Goal: Transaction & Acquisition: Purchase product/service

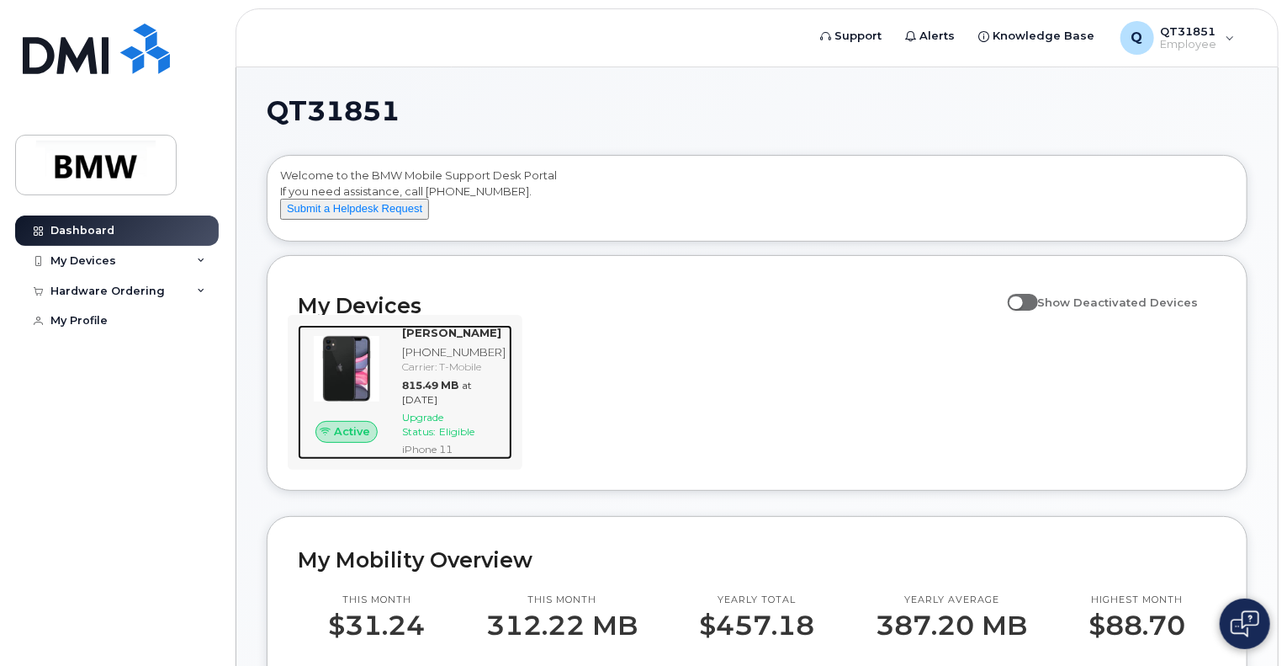
click at [443, 438] on span "Upgrade Status:" at bounding box center [422, 424] width 41 height 27
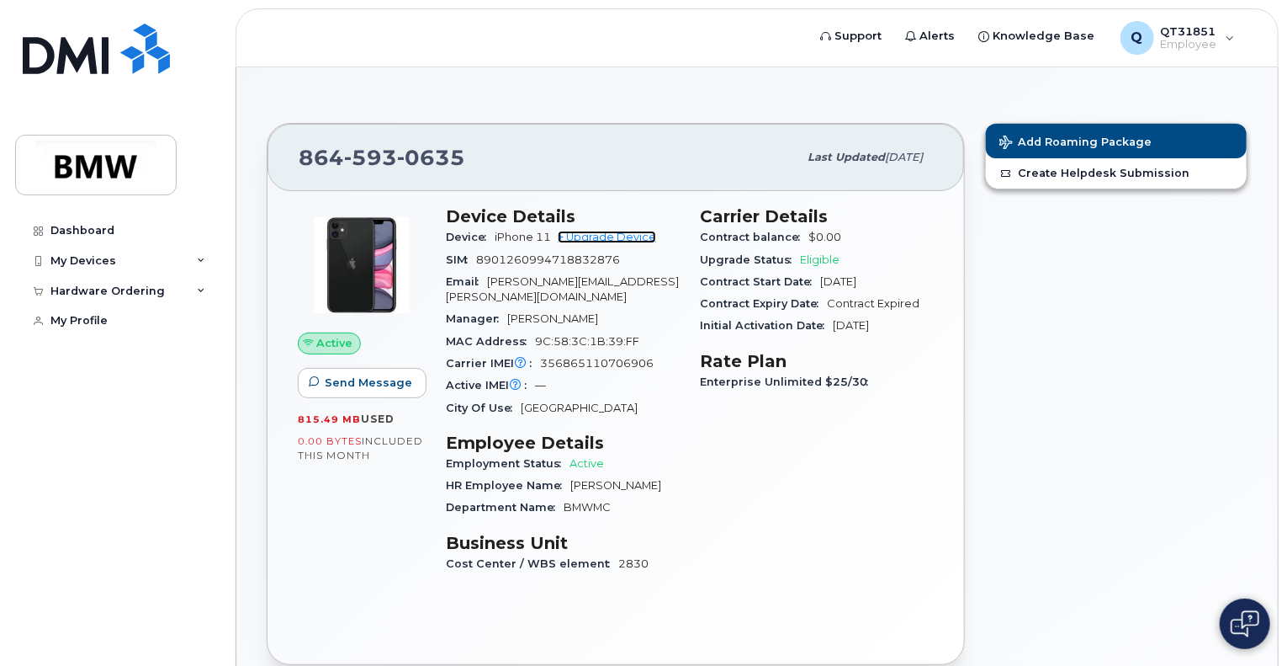
click at [622, 231] on link "+ Upgrade Device" at bounding box center [607, 237] width 98 height 13
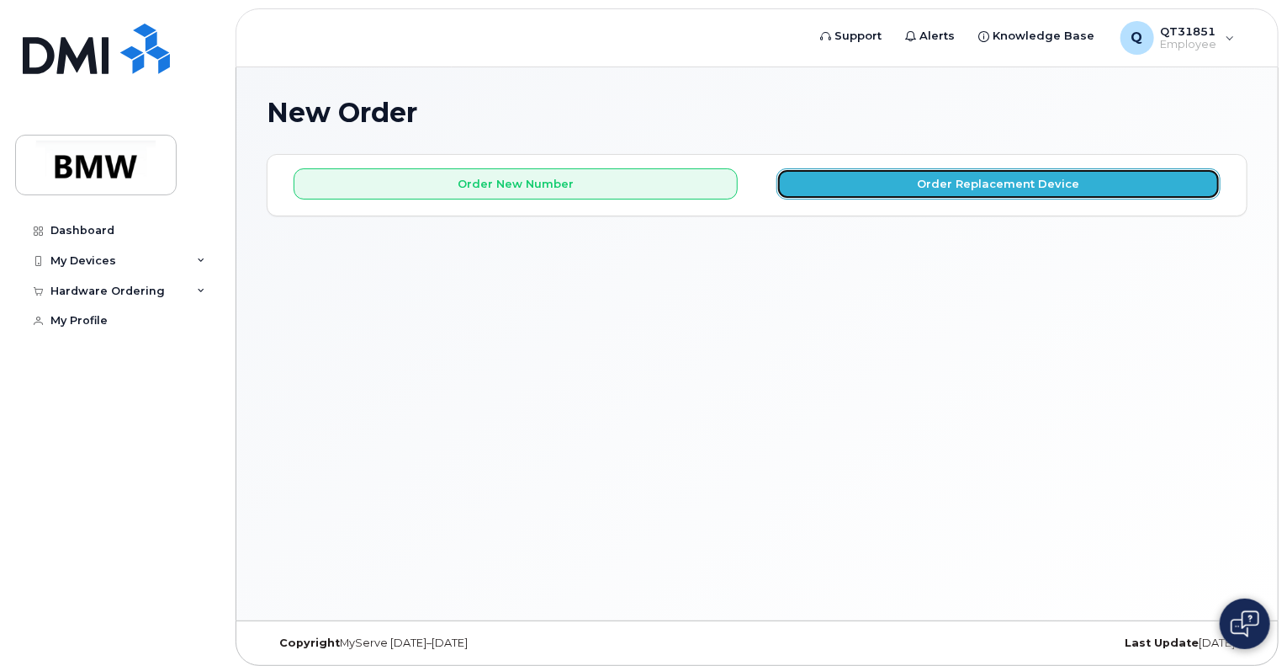
click at [886, 178] on button "Order Replacement Device" at bounding box center [999, 183] width 444 height 31
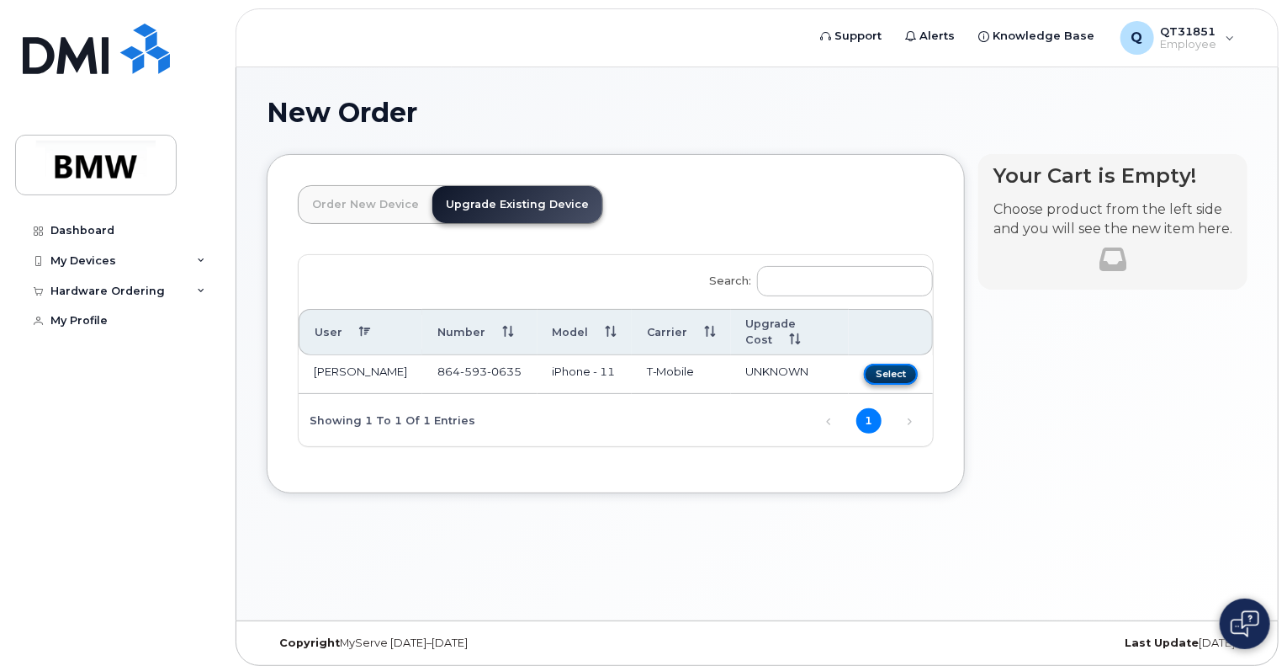
click at [892, 378] on button "Select" at bounding box center [891, 373] width 54 height 21
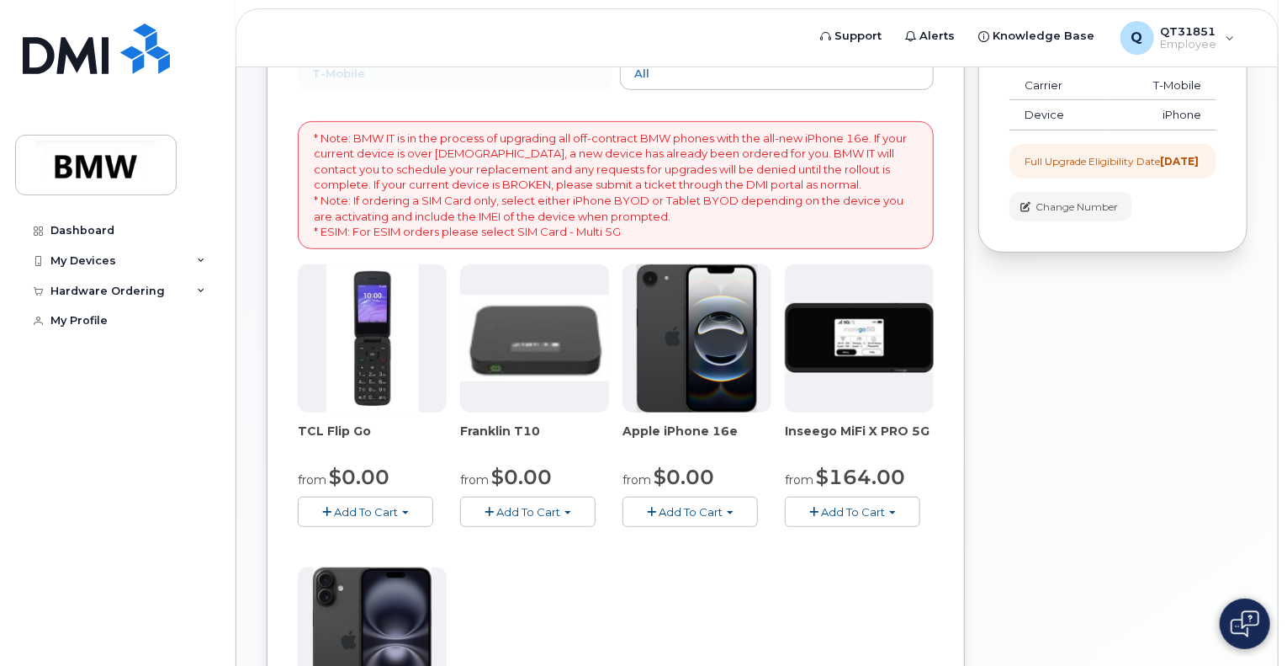
scroll to position [205, 0]
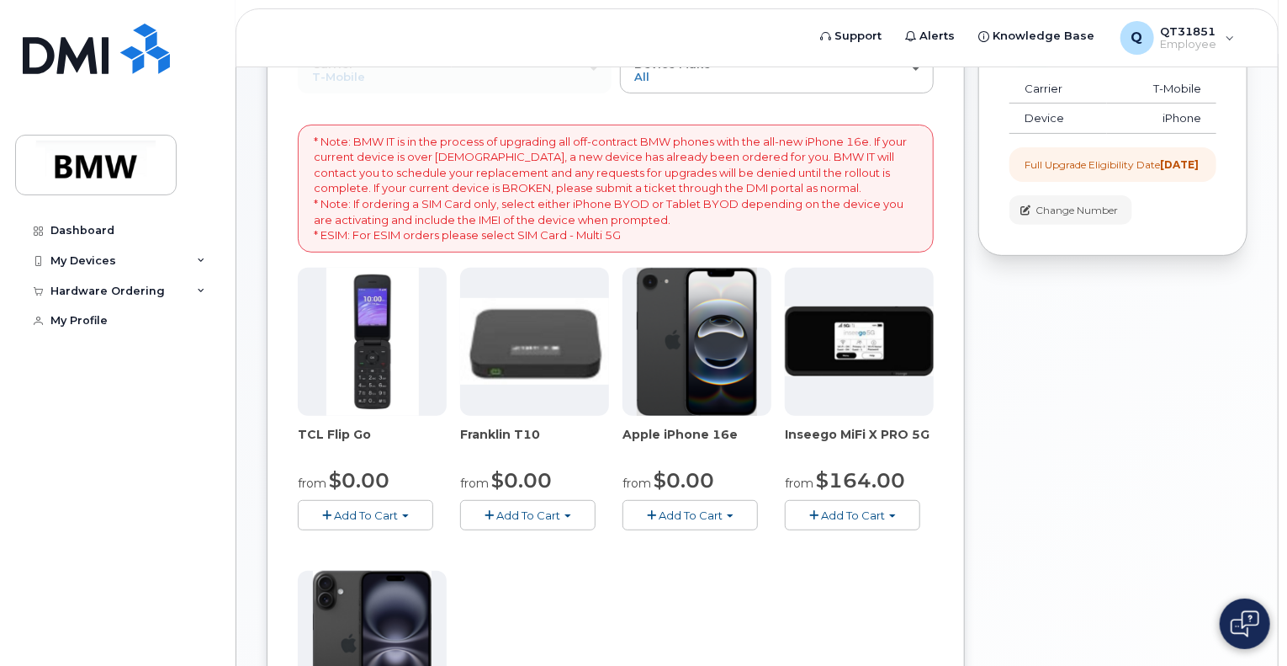
click at [718, 324] on img at bounding box center [697, 342] width 121 height 148
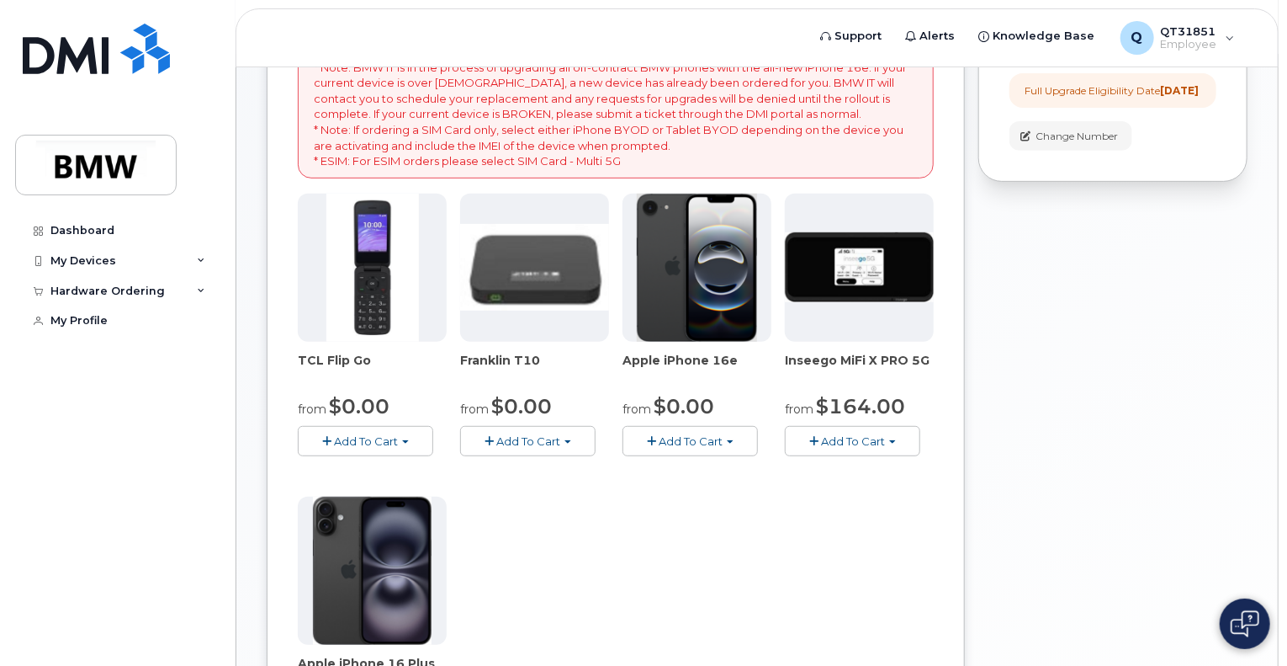
scroll to position [475, 0]
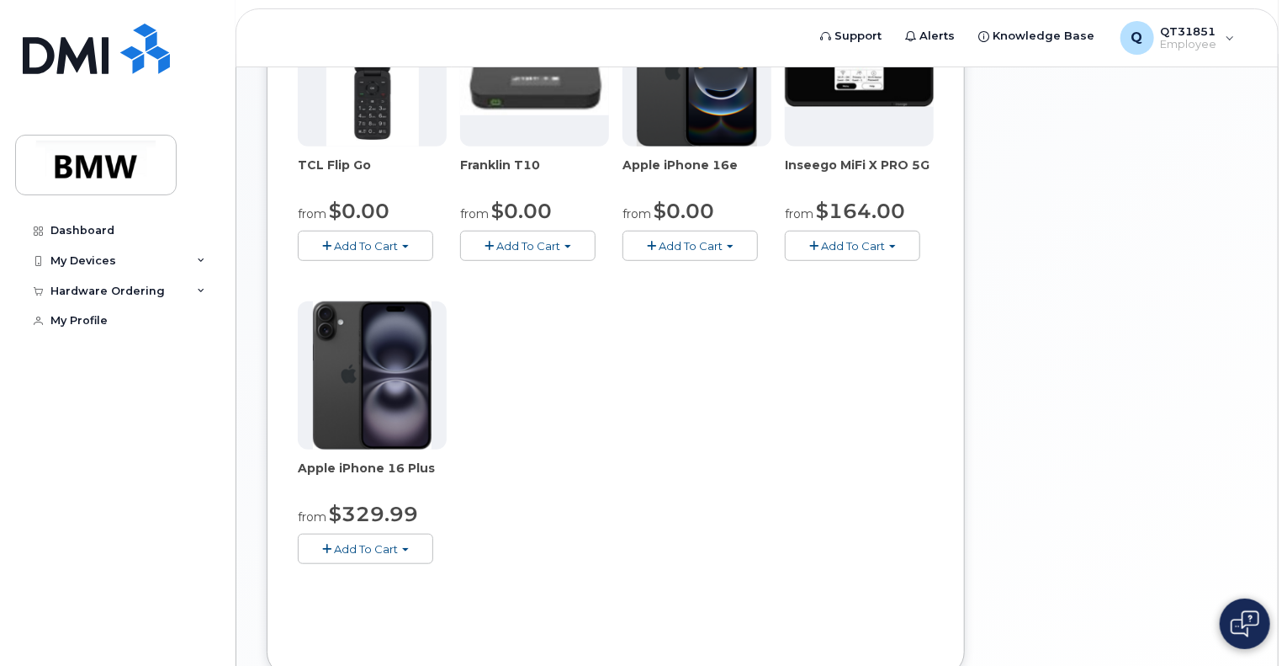
click at [339, 554] on button "Add To Cart" at bounding box center [365, 547] width 135 height 29
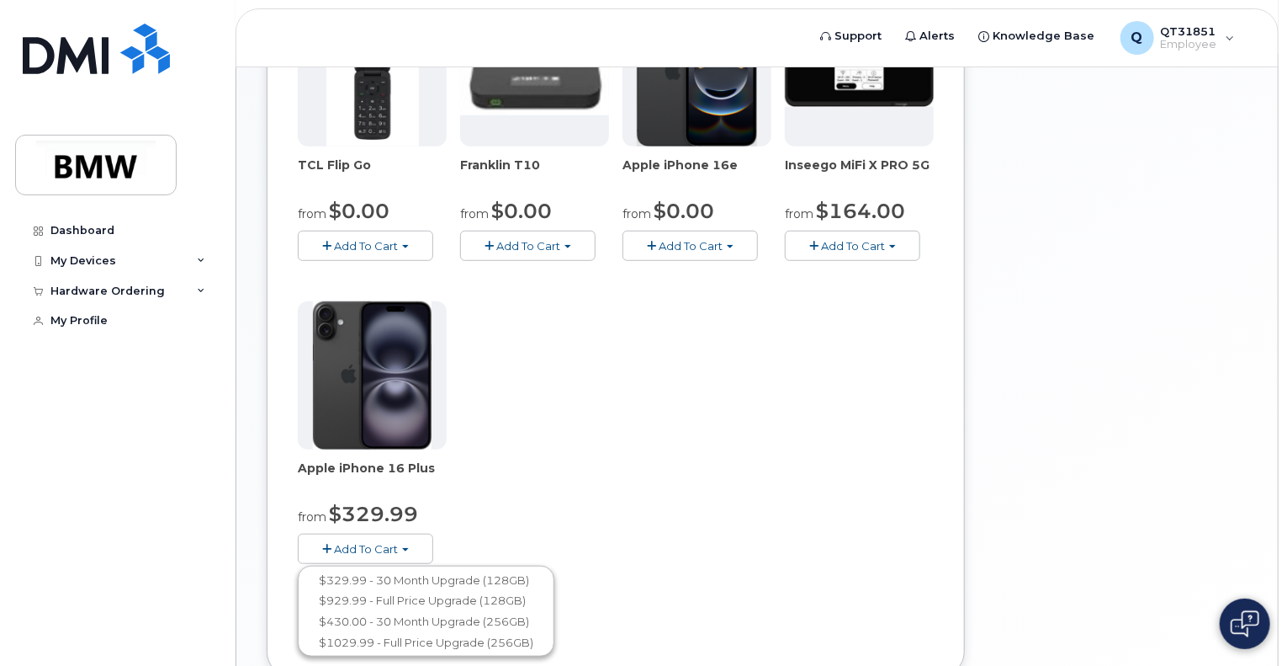
click at [592, 329] on div "TCL Flip Go from $0.00 Add To Cart $0.00 - 30 month Upgrade $96.00 - Full Price…" at bounding box center [616, 294] width 636 height 592
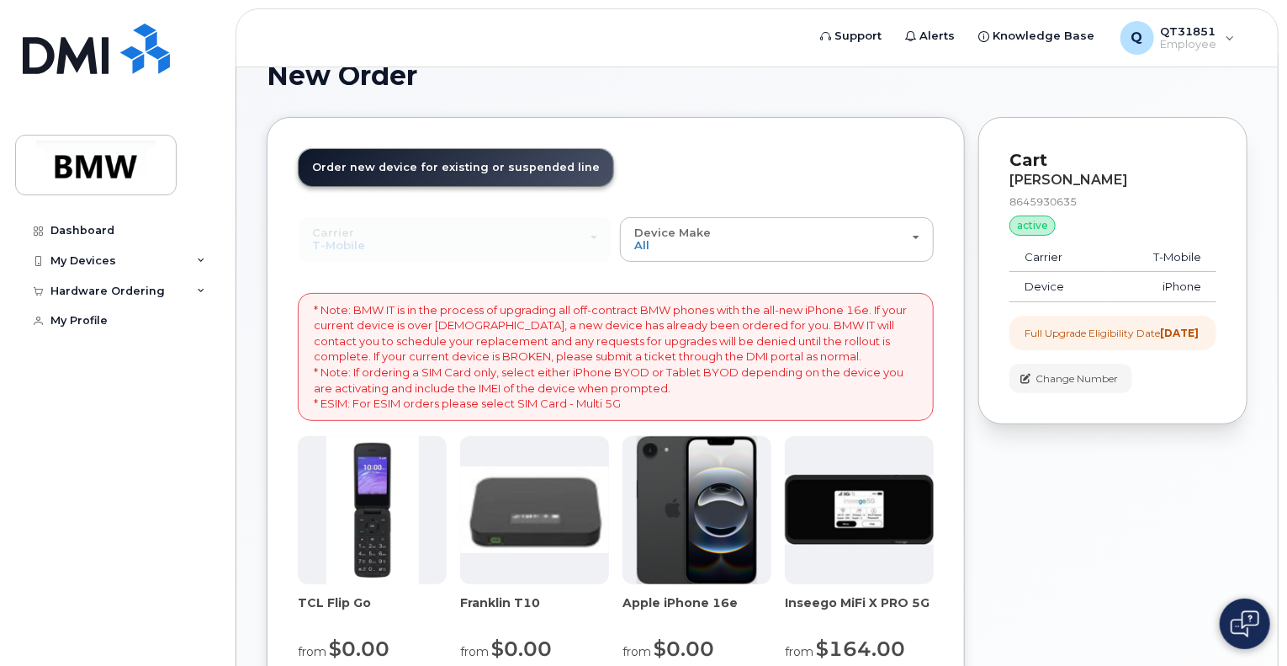
scroll to position [37, 0]
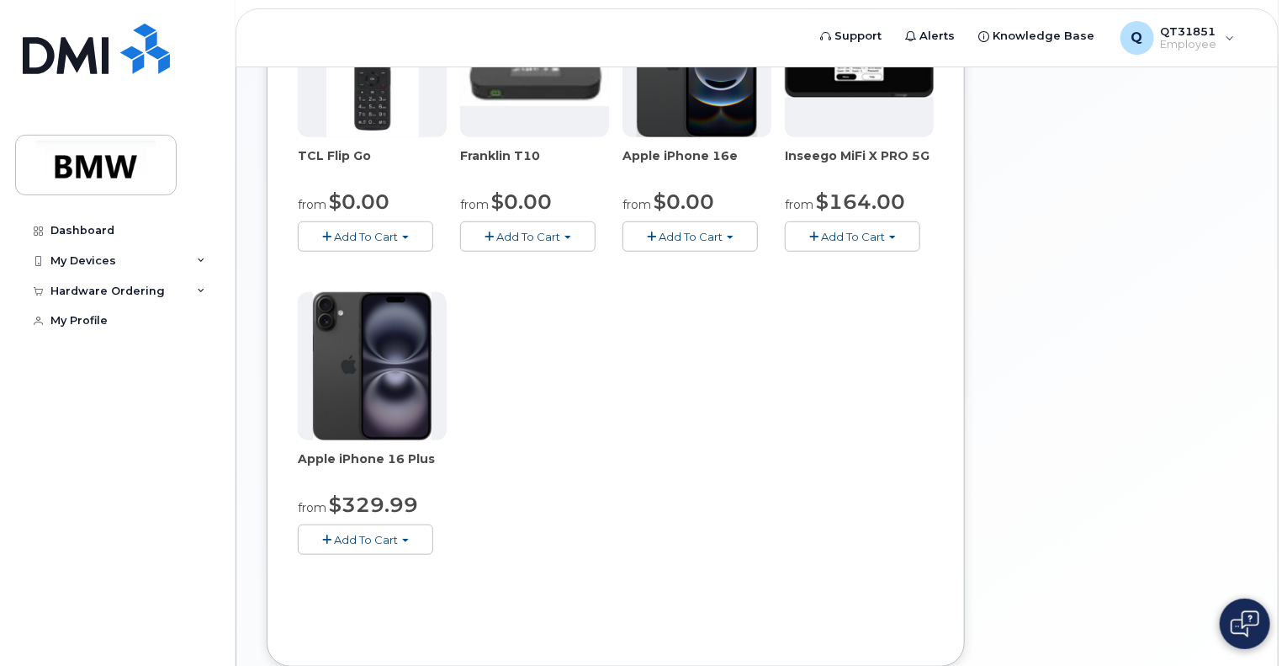
click at [779, 423] on div "TCL Flip Go from $0.00 Add To Cart $0.00 - 30 month Upgrade $96.00 - Full Price…" at bounding box center [616, 285] width 636 height 592
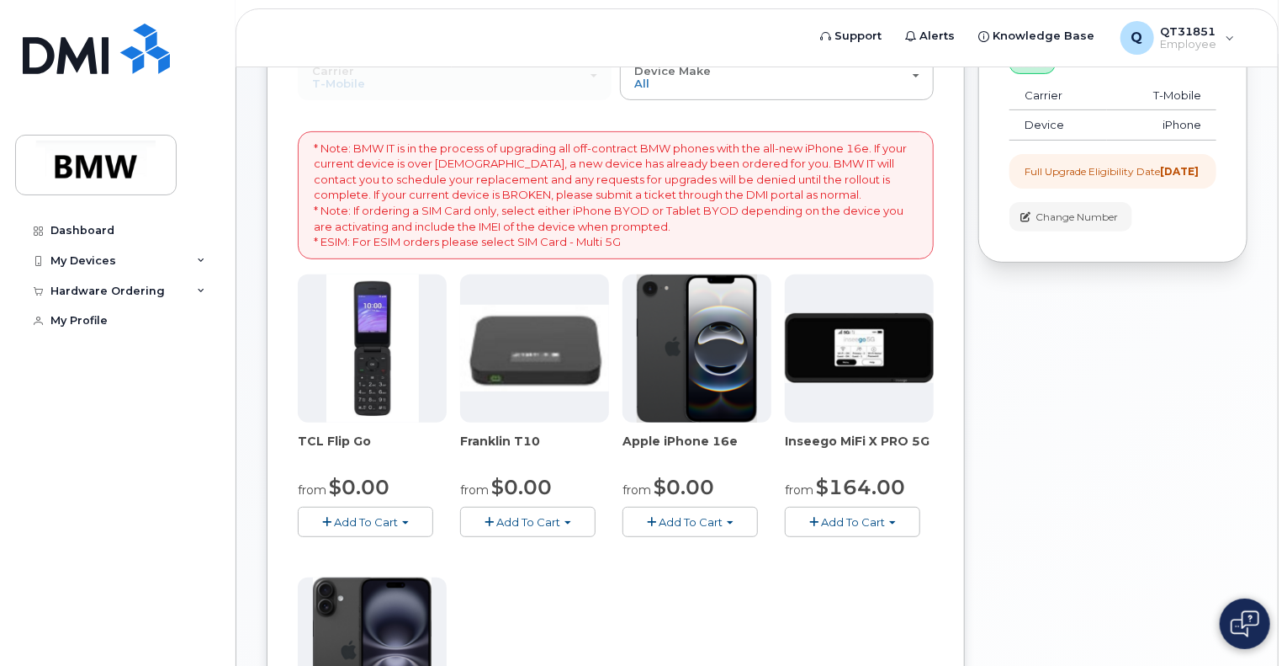
scroll to position [202, 0]
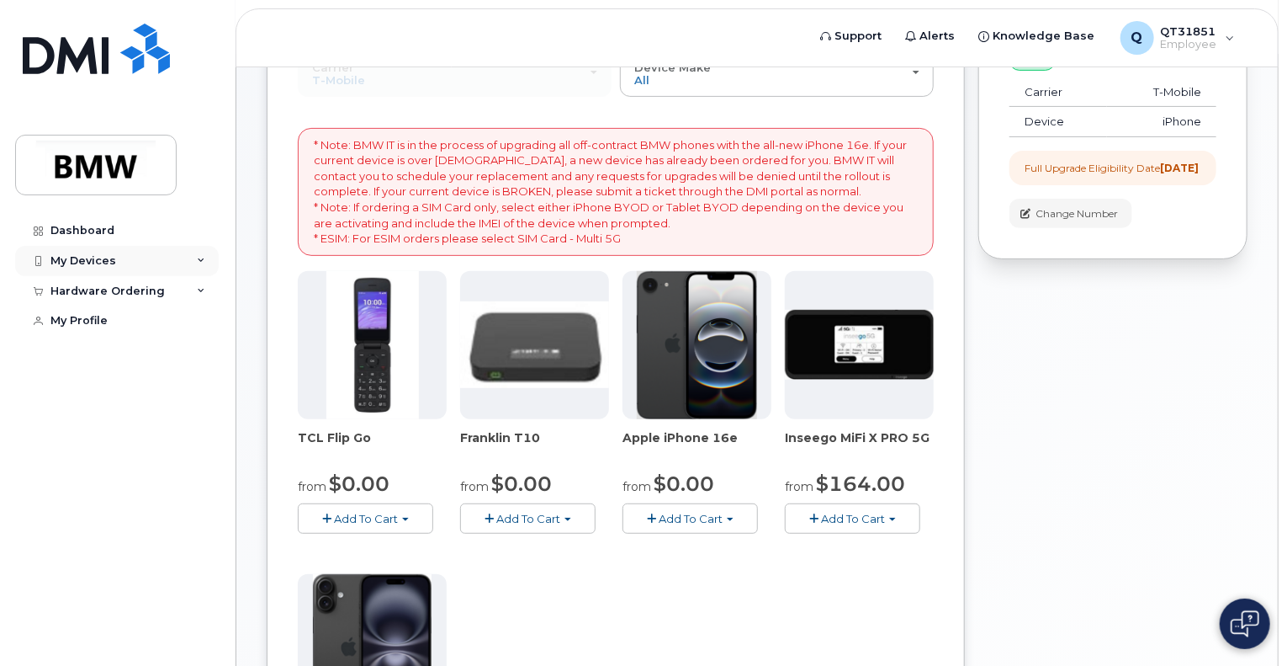
click at [81, 261] on div "My Devices" at bounding box center [83, 260] width 66 height 13
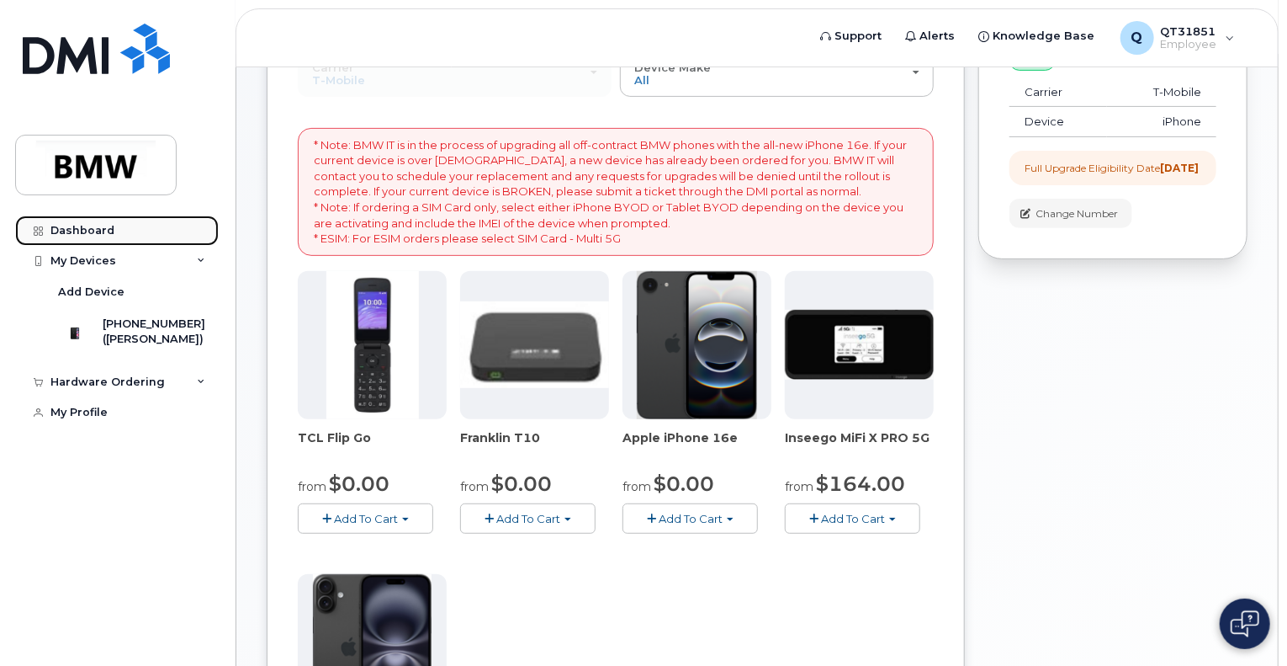
click at [83, 234] on div "Dashboard" at bounding box center [82, 230] width 64 height 13
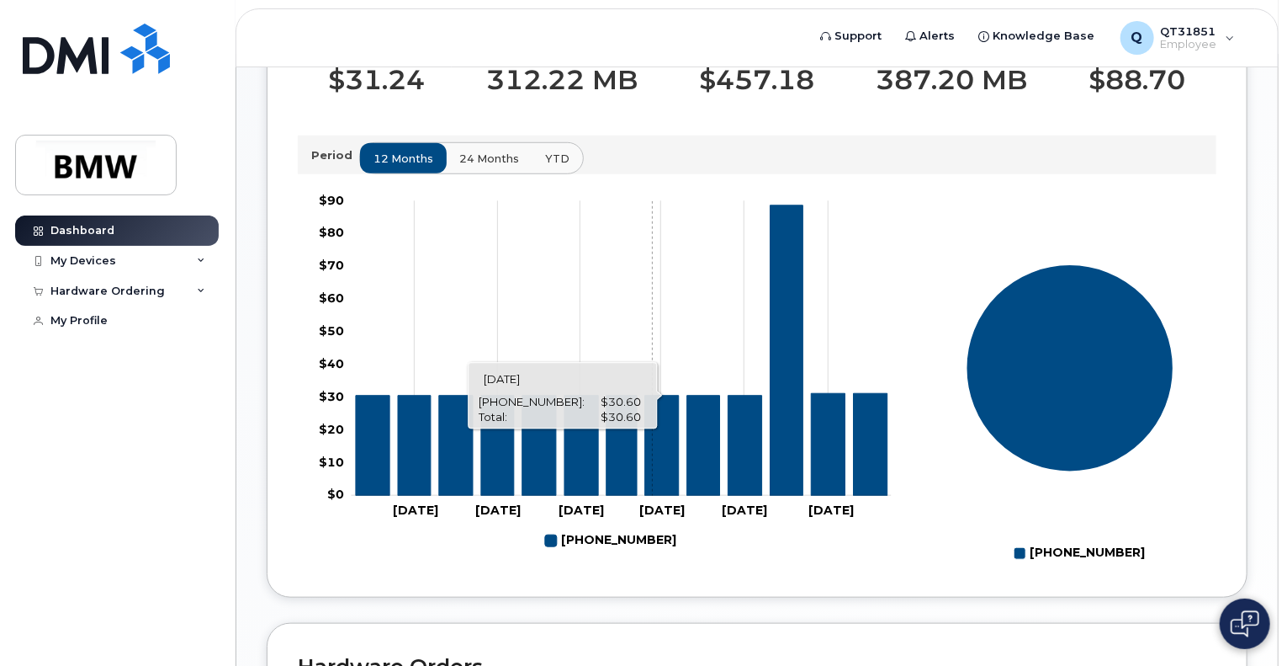
scroll to position [620, 0]
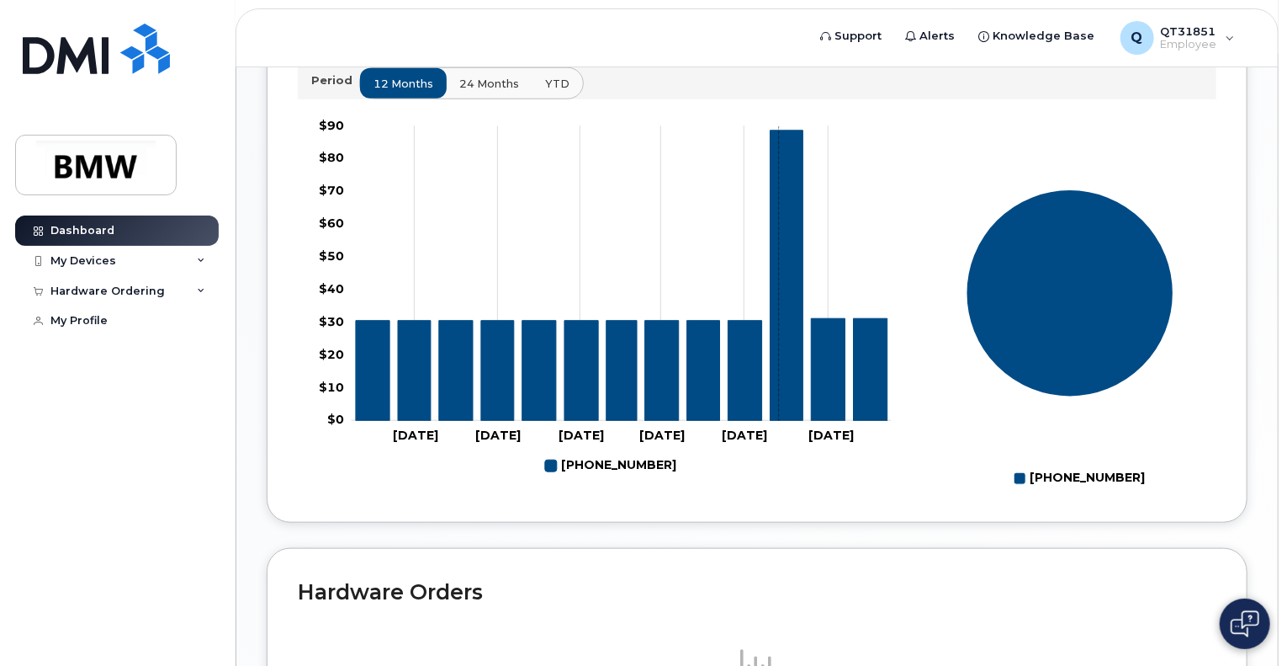
click at [778, 312] on icon "864-593-0635" at bounding box center [786, 275] width 33 height 290
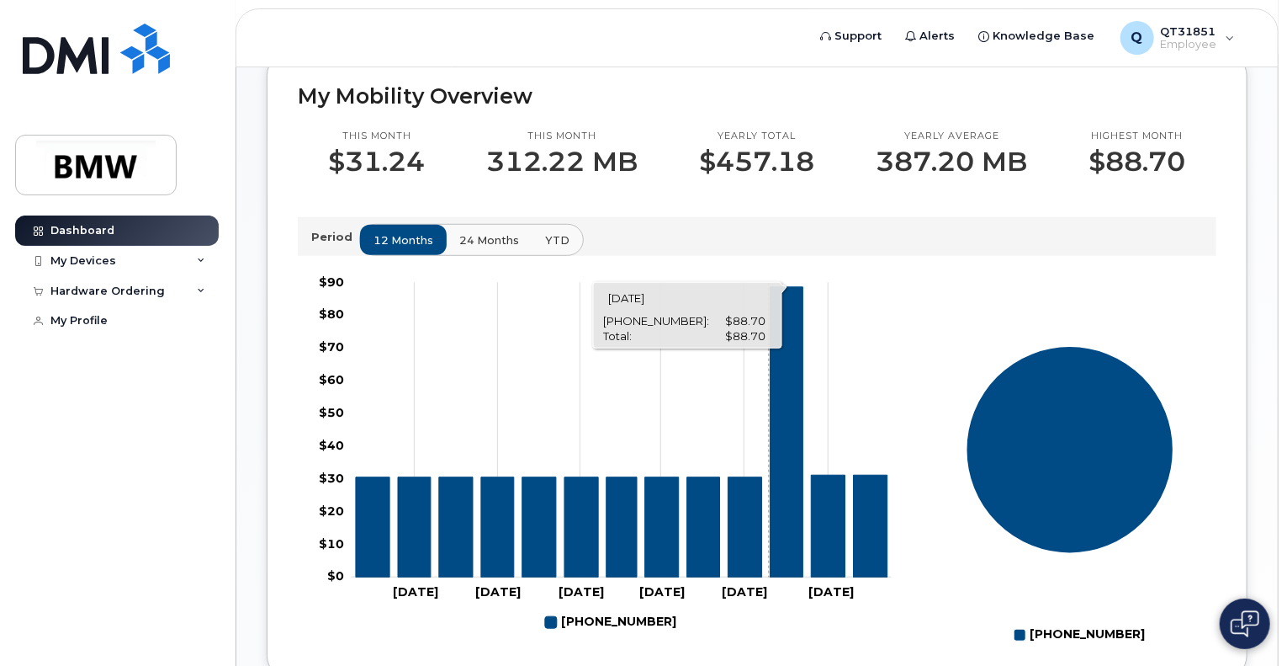
scroll to position [462, 0]
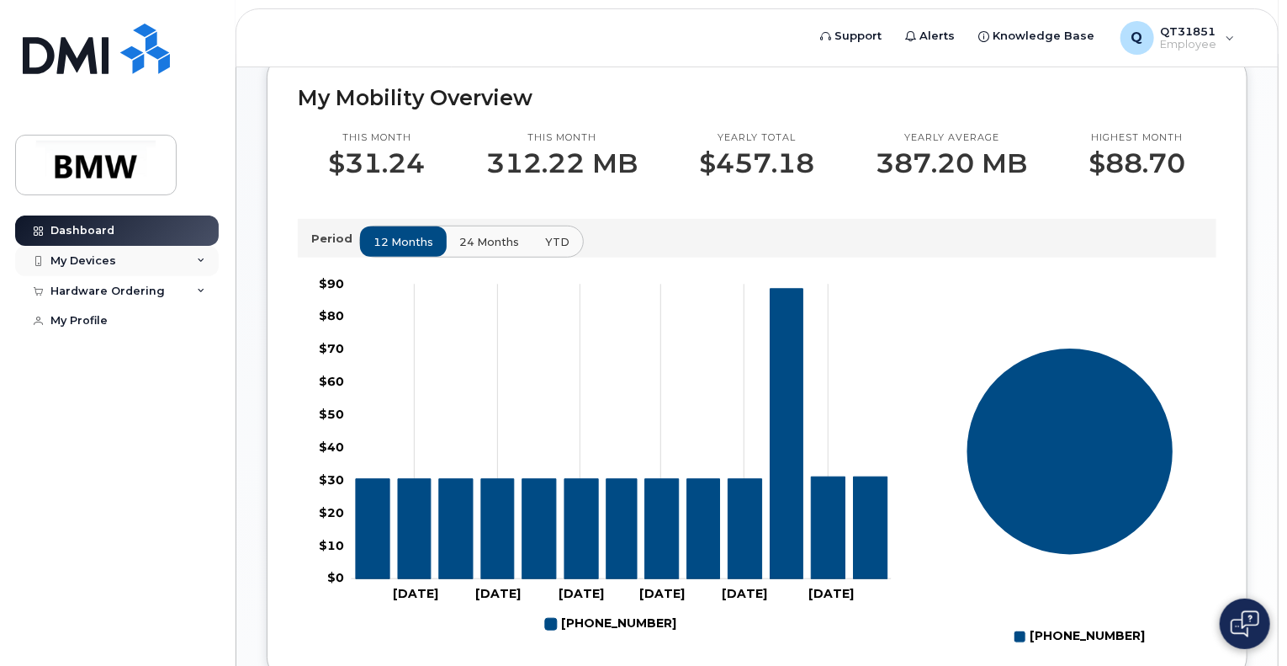
click at [157, 259] on div "My Devices" at bounding box center [117, 261] width 204 height 30
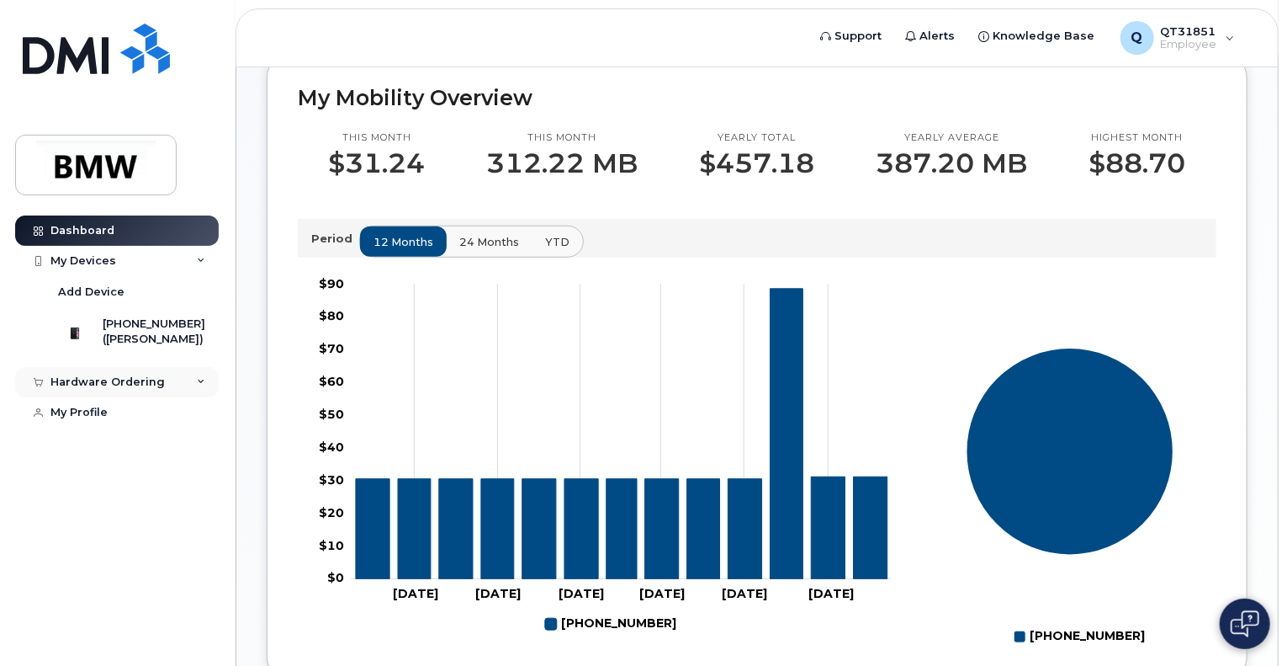
click at [204, 386] on icon at bounding box center [201, 382] width 8 height 8
click at [92, 451] on div "My Profile" at bounding box center [78, 444] width 57 height 13
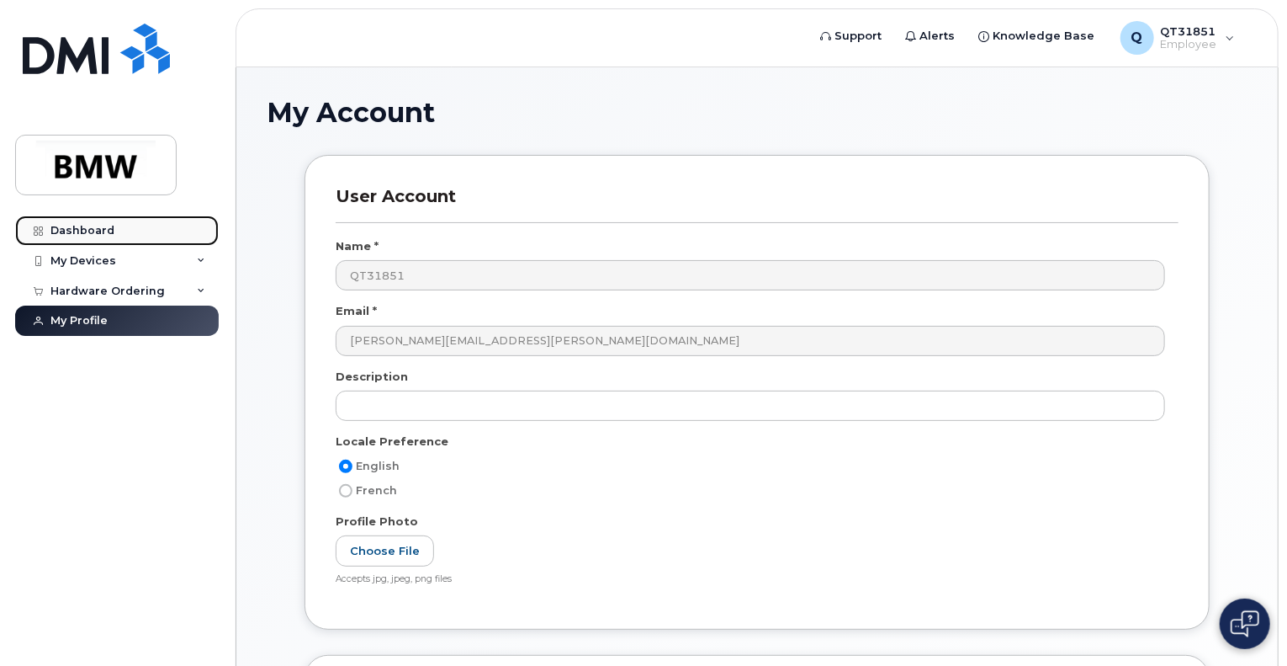
click at [67, 235] on div "Dashboard" at bounding box center [82, 230] width 64 height 13
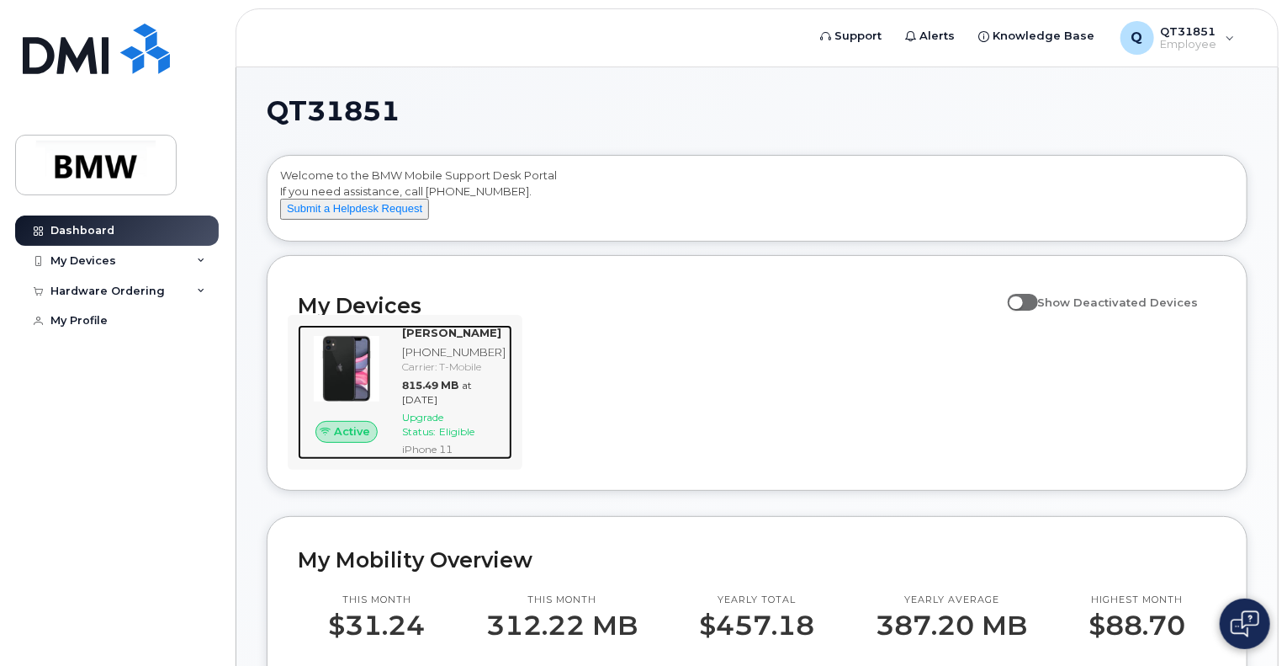
click at [432, 438] on span "Upgrade Status:" at bounding box center [422, 424] width 41 height 27
click at [454, 438] on span "Eligible" at bounding box center [456, 431] width 35 height 13
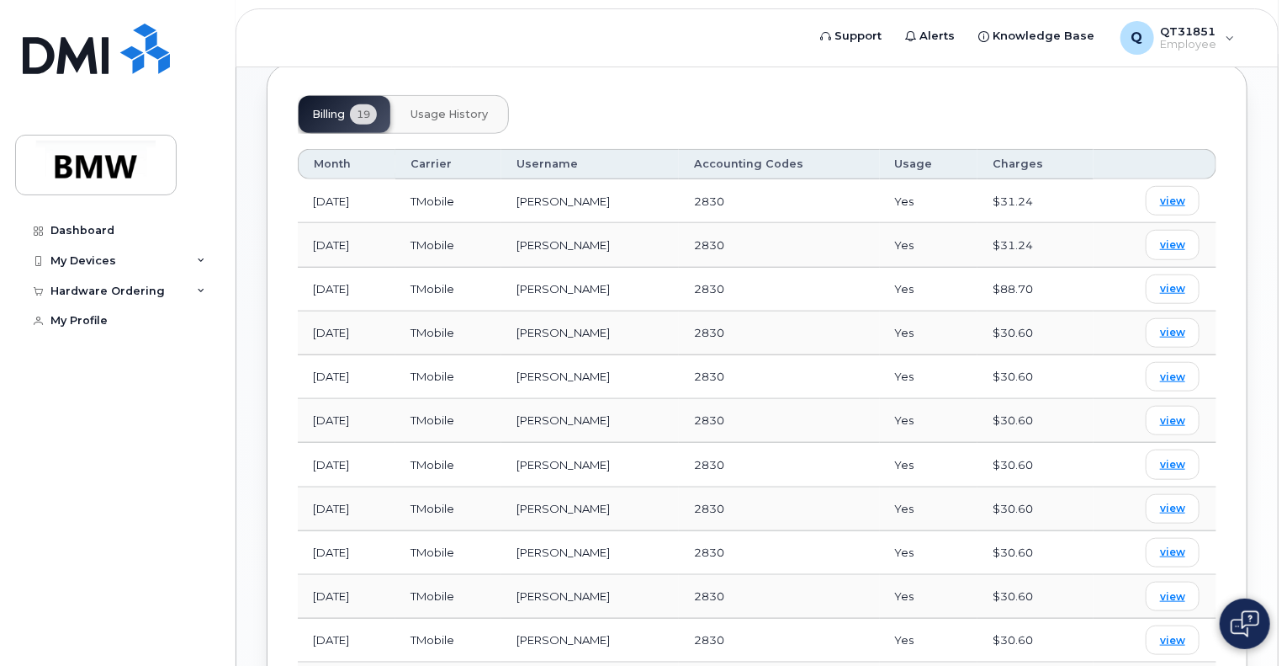
scroll to position [622, 0]
click at [676, 486] on td "[PERSON_NAME]" at bounding box center [590, 508] width 178 height 44
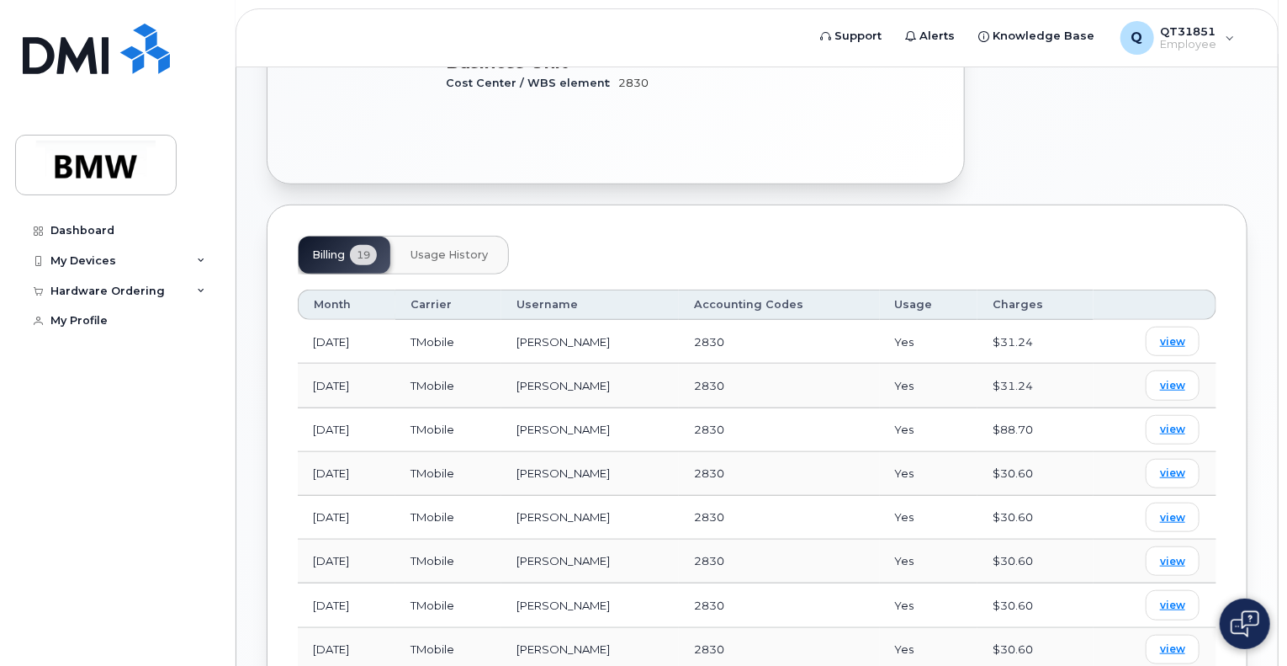
scroll to position [477, 0]
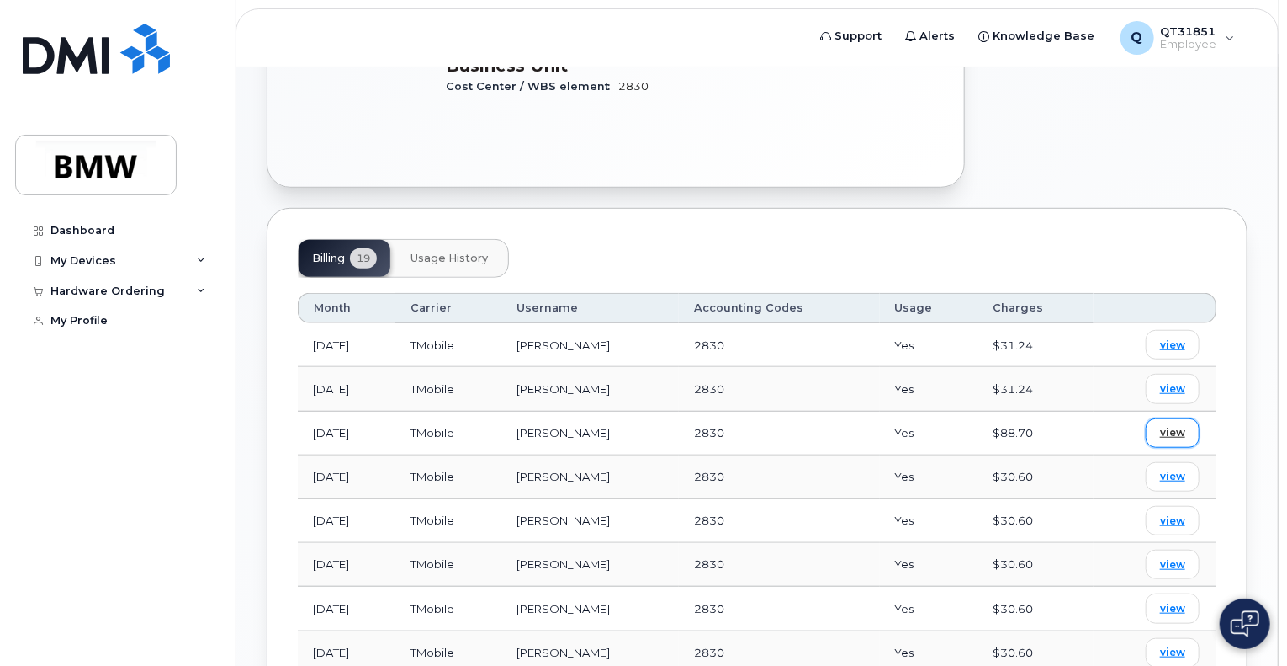
click at [1171, 425] on span "view" at bounding box center [1172, 432] width 25 height 15
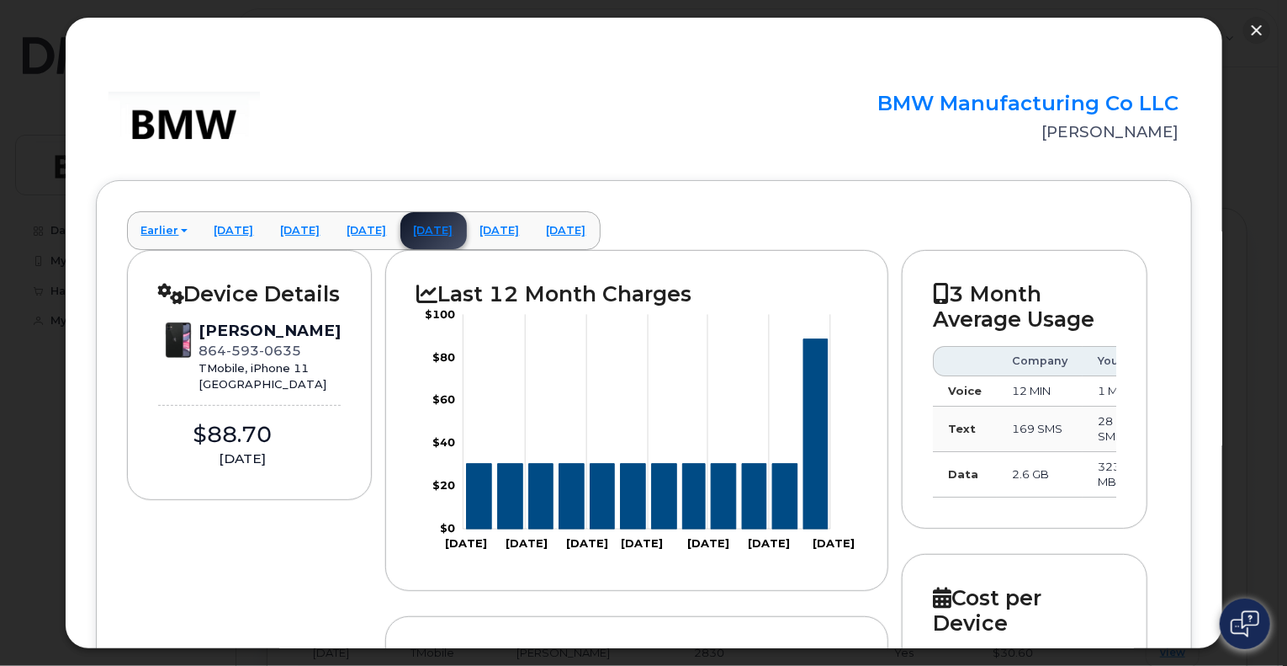
scroll to position [0, 34]
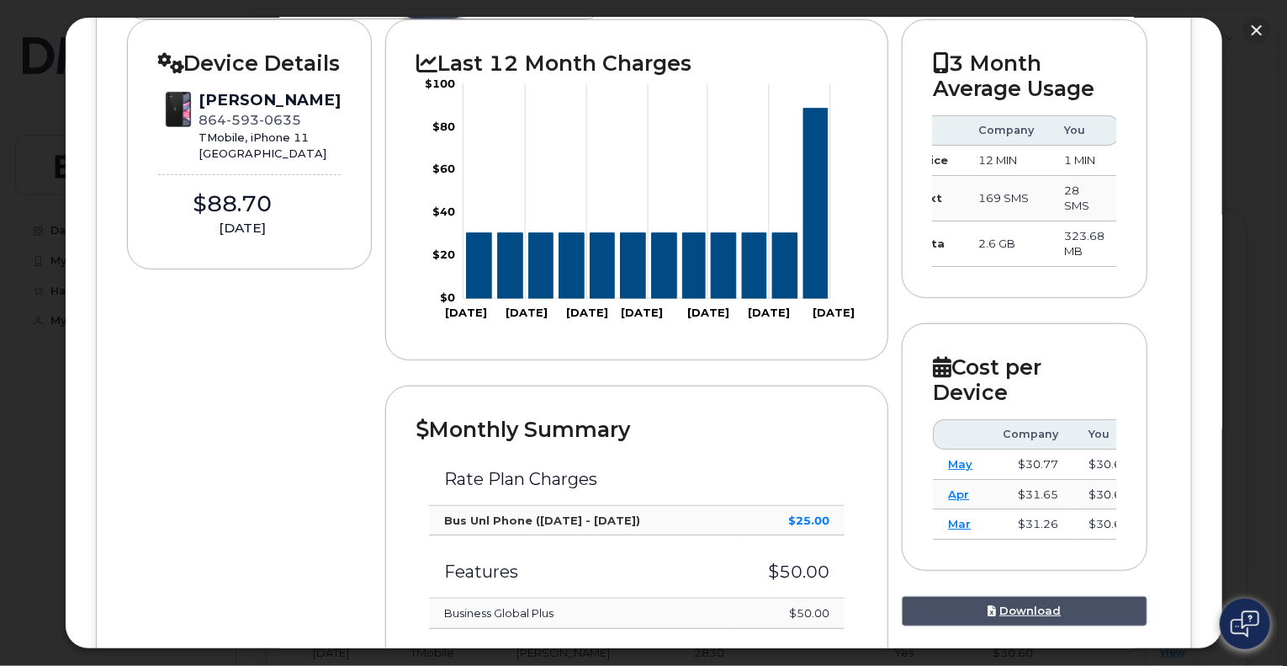
click at [1006, 483] on td "$31.65" at bounding box center [1031, 495] width 86 height 30
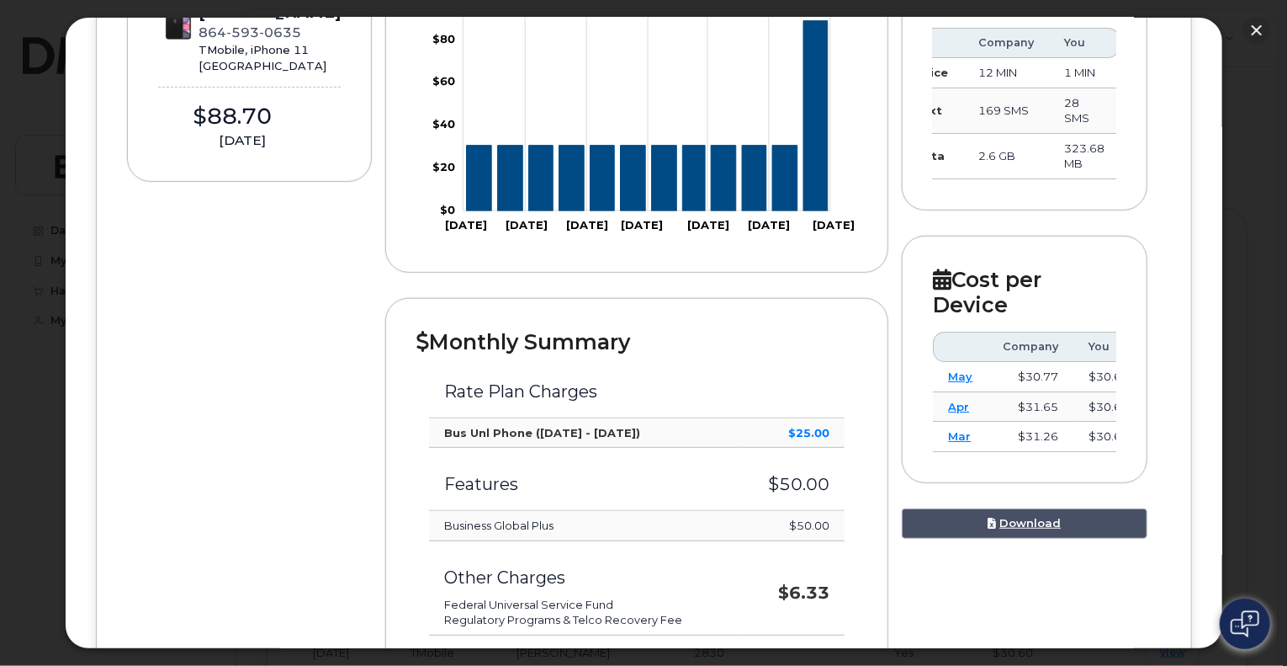
scroll to position [421, 0]
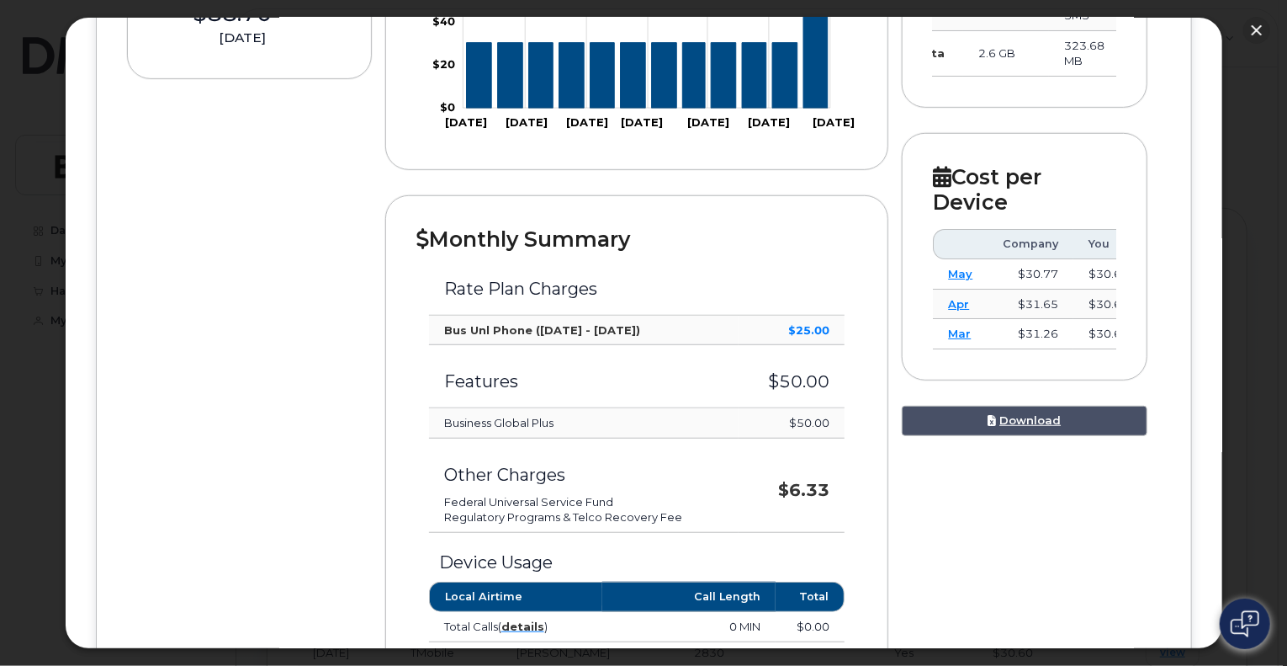
click at [1006, 483] on div "Device Details [PERSON_NAME] [PHONE_NUMBER] TMobile, iPhone 11 [GEOGRAPHIC_DATA…" at bounding box center [644, 557] width 1034 height 1457
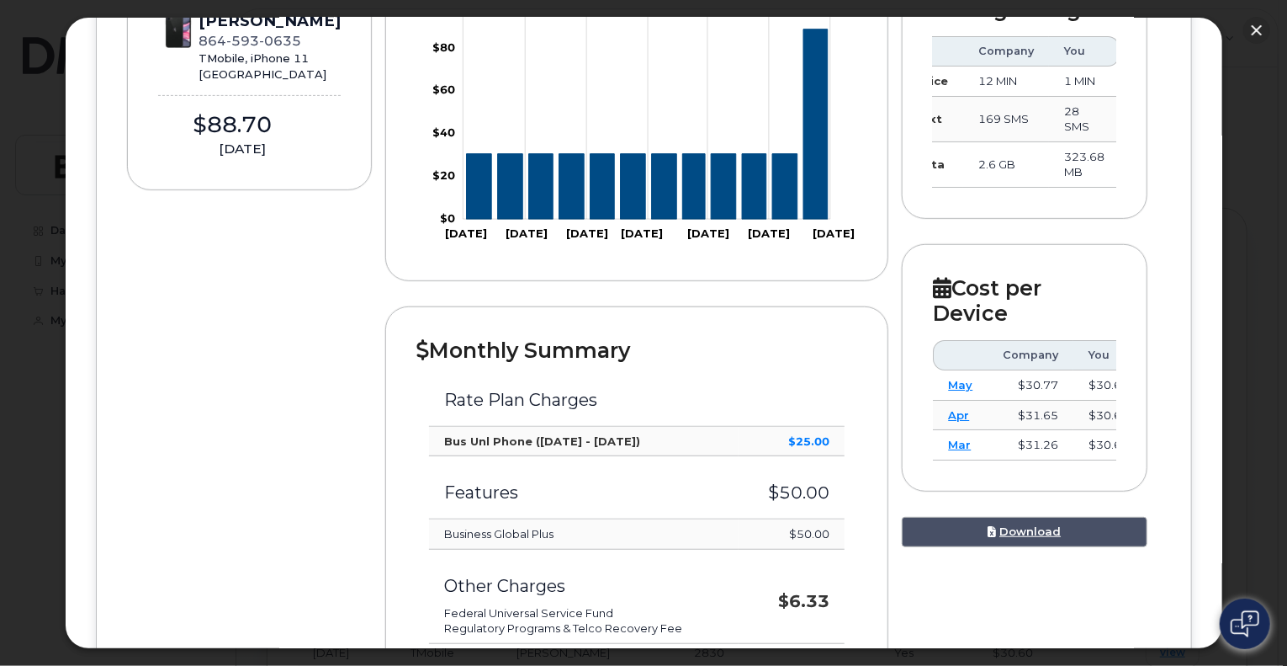
scroll to position [0, 0]
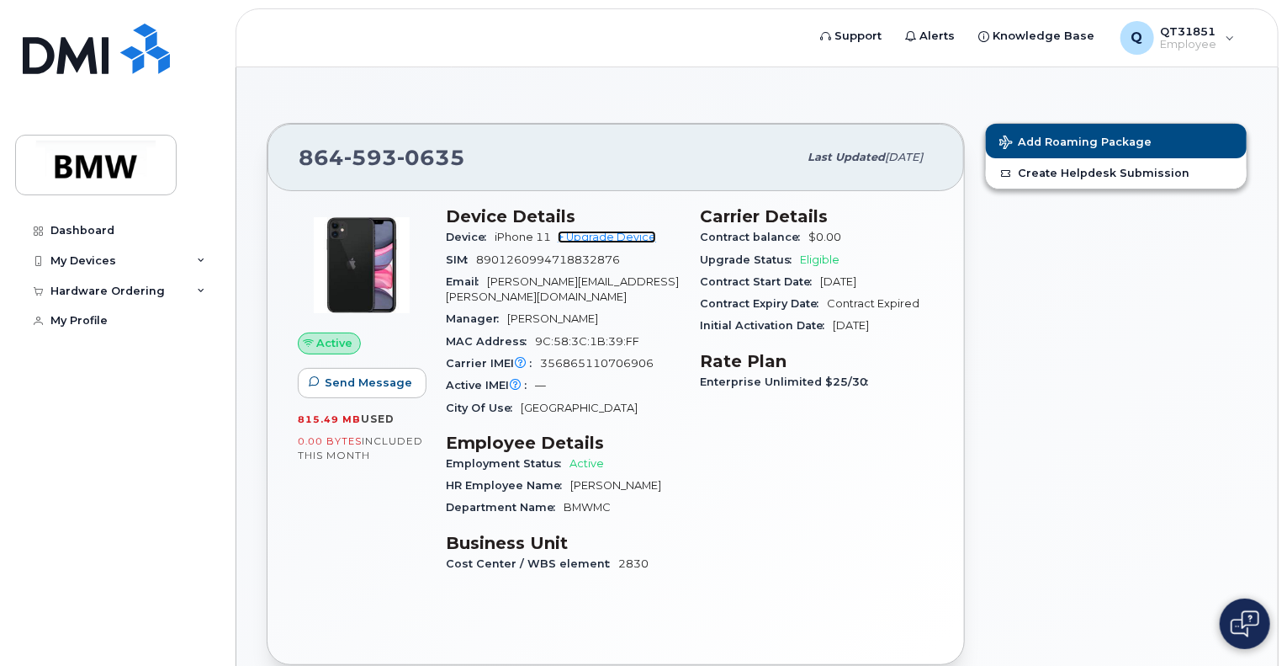
click at [613, 231] on link "+ Upgrade Device" at bounding box center [607, 237] width 98 height 13
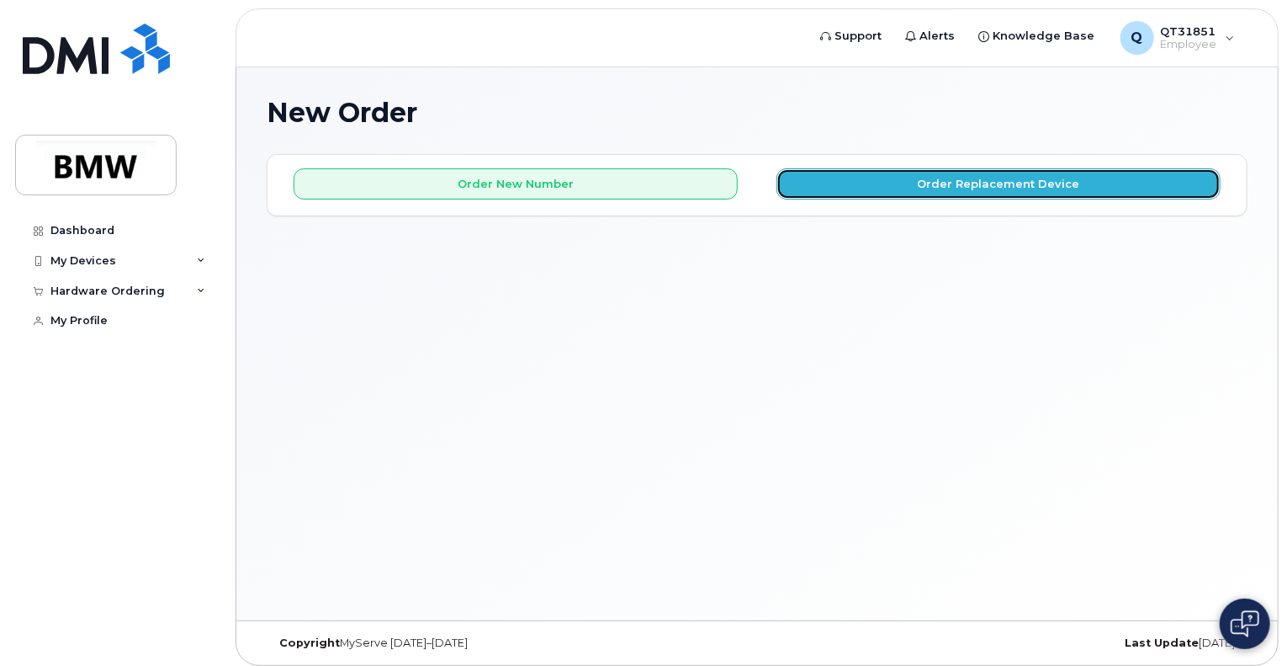
click at [921, 184] on button "Order Replacement Device" at bounding box center [999, 183] width 444 height 31
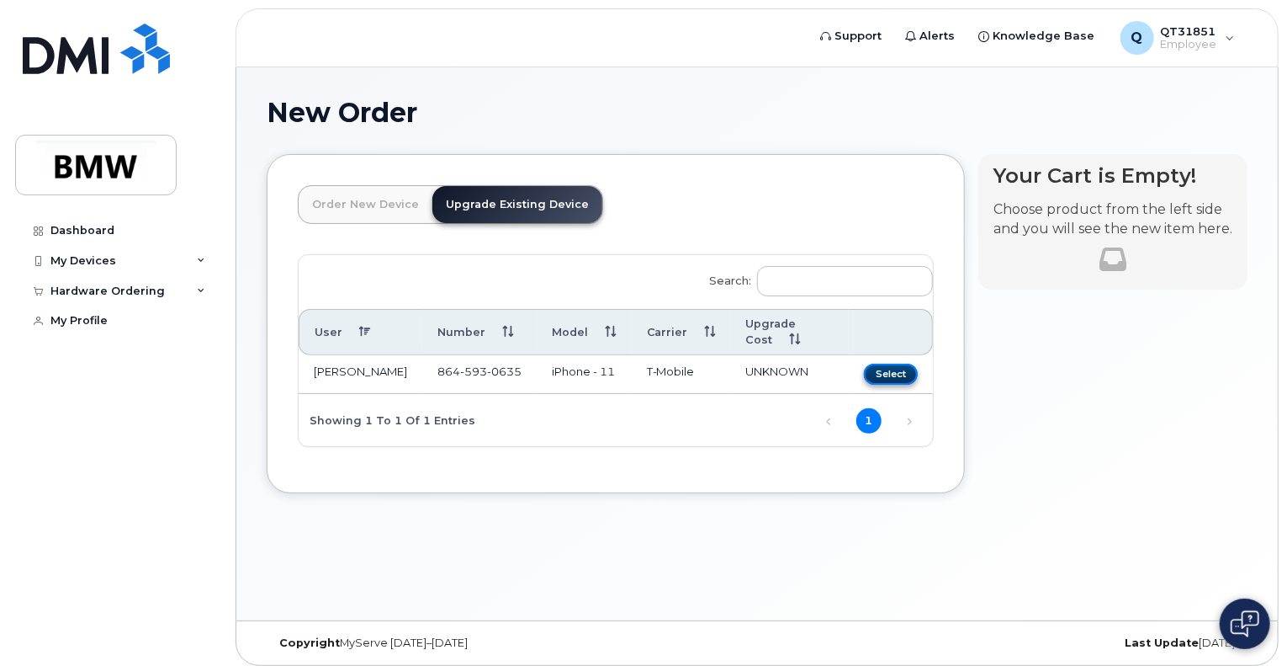
click at [887, 364] on button "Select" at bounding box center [891, 373] width 54 height 21
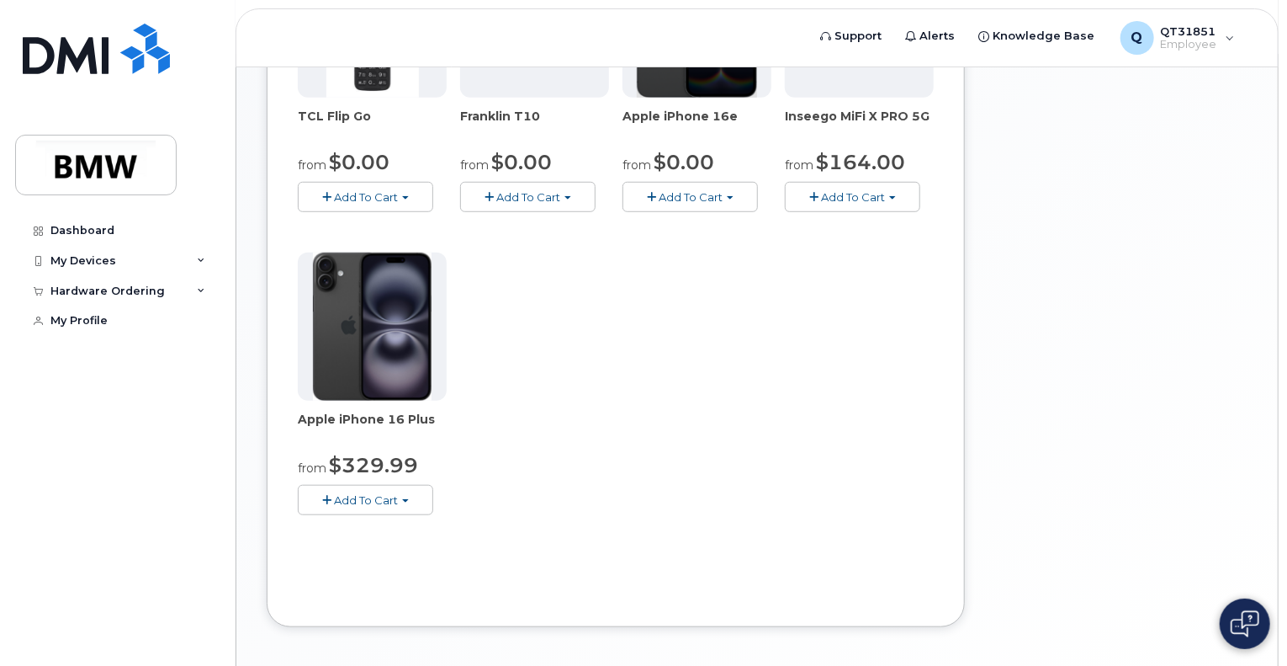
scroll to position [525, 0]
click at [370, 501] on span "Add To Cart" at bounding box center [366, 497] width 64 height 13
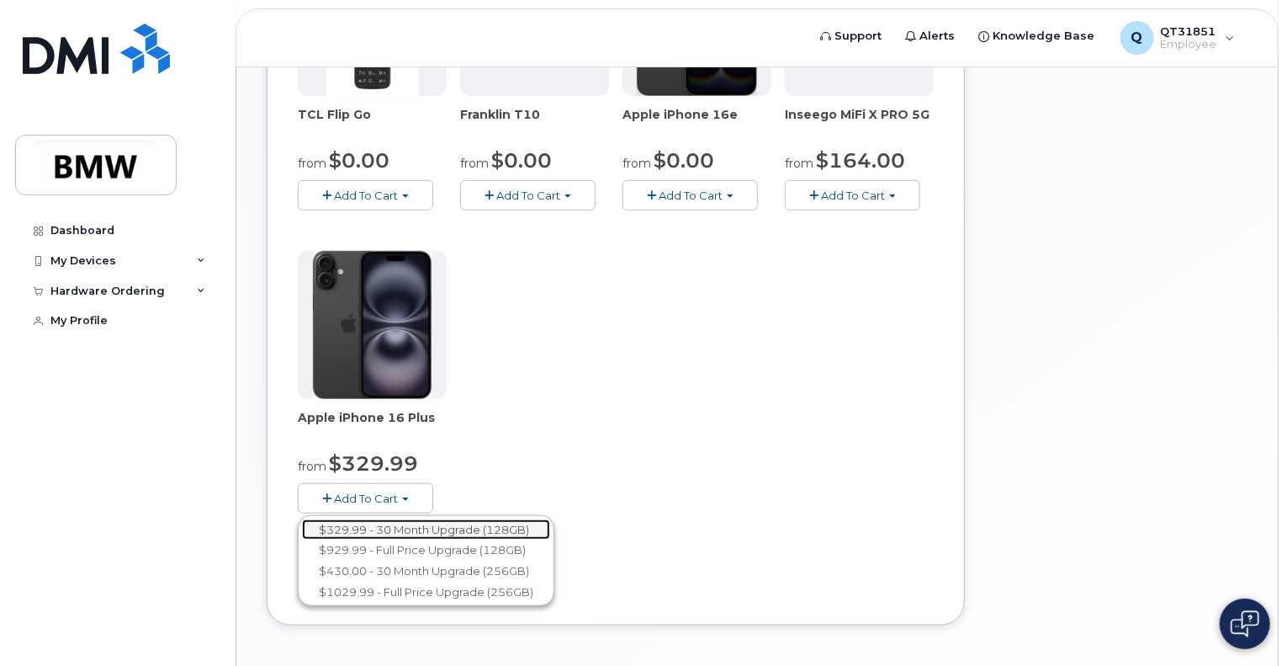
click at [380, 526] on link "$329.99 - 30 Month Upgrade (128GB)" at bounding box center [426, 529] width 248 height 21
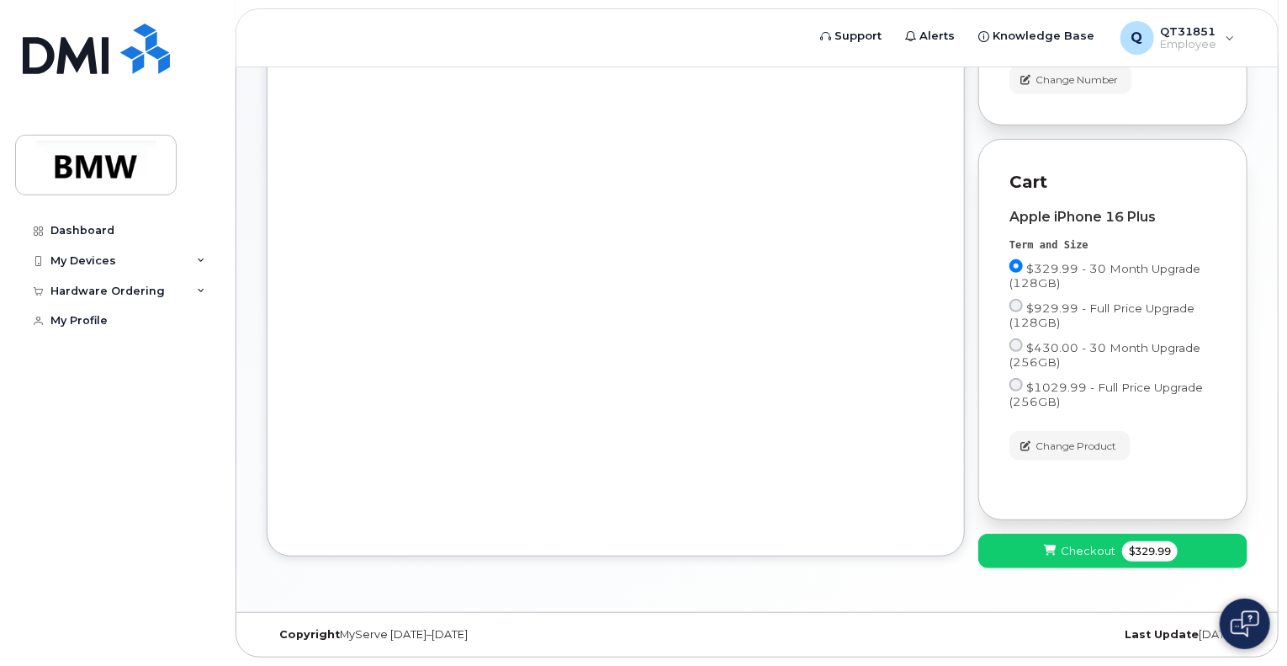
scroll to position [348, 0]
click at [1044, 549] on icon at bounding box center [1050, 550] width 12 height 11
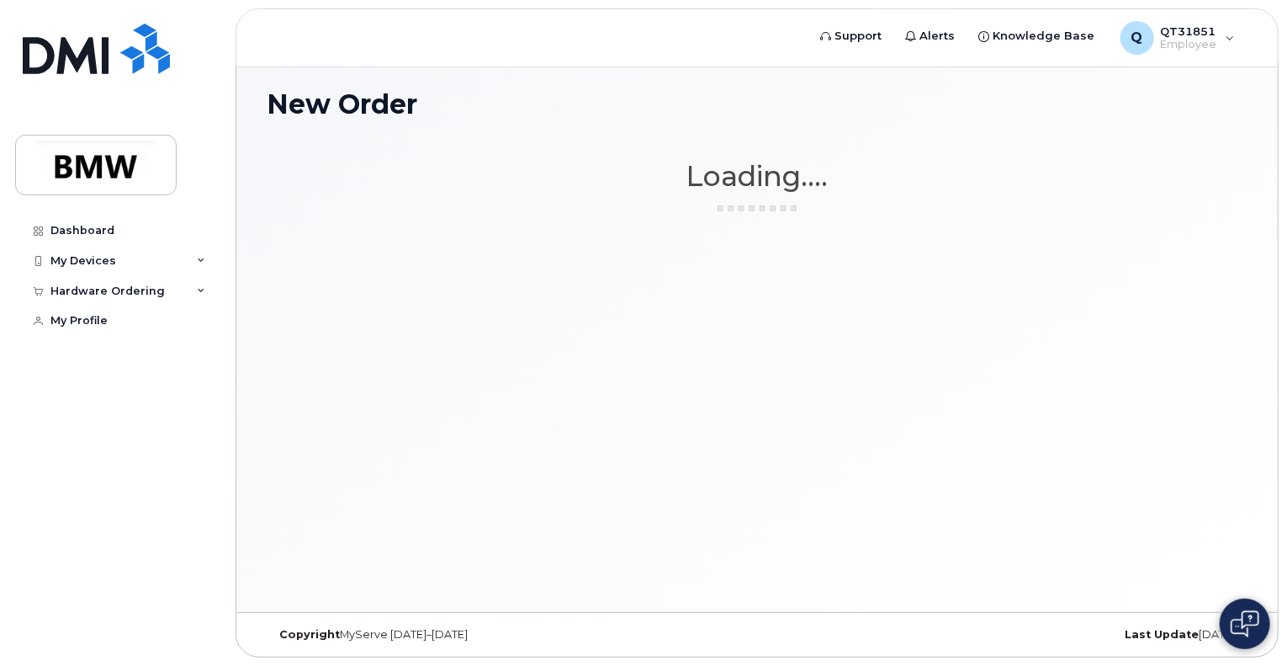
scroll to position [8, 0]
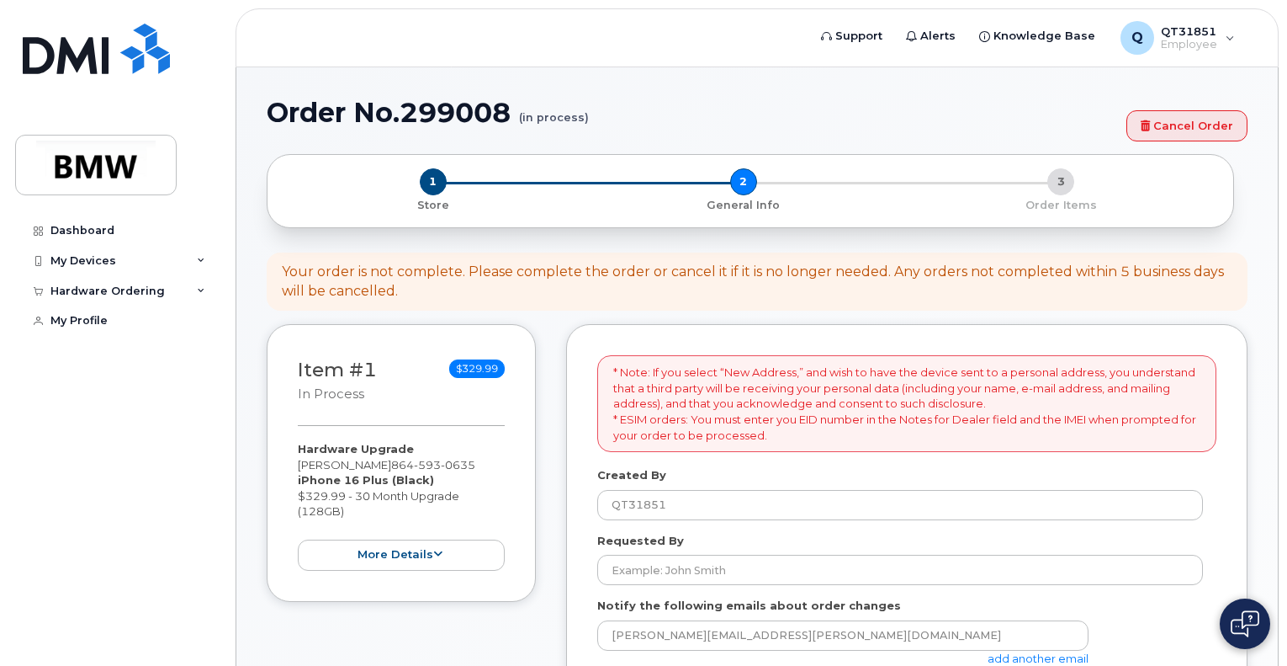
select select
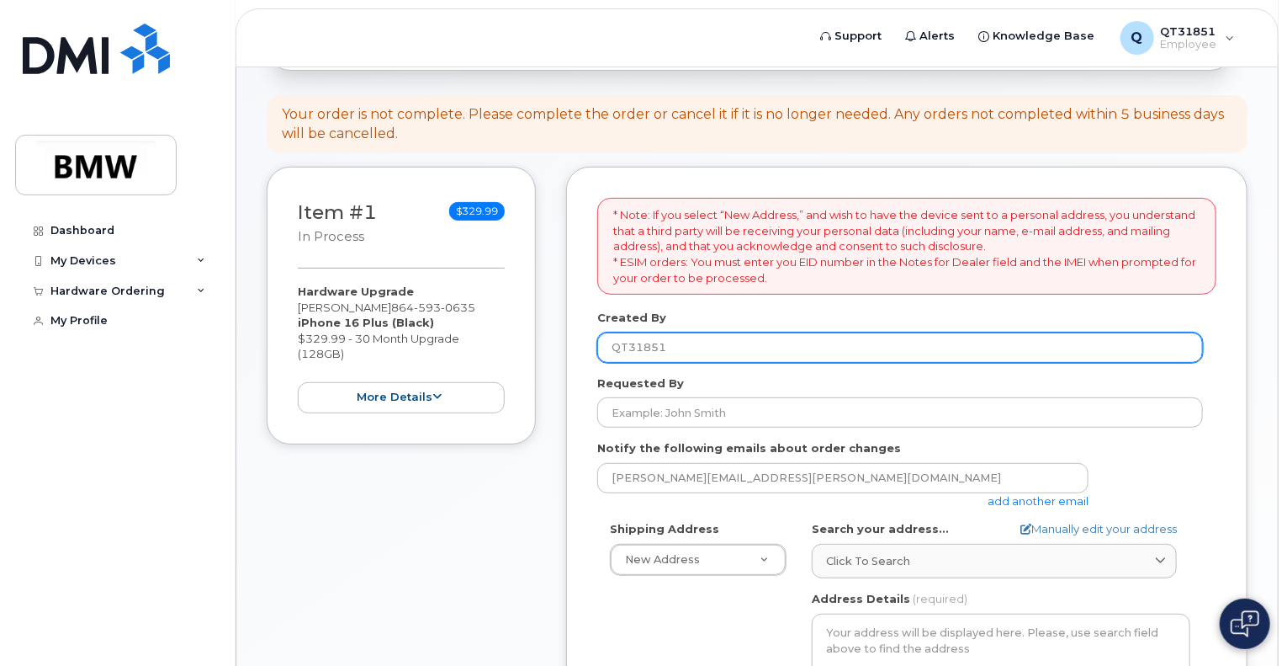
scroll to position [204, 0]
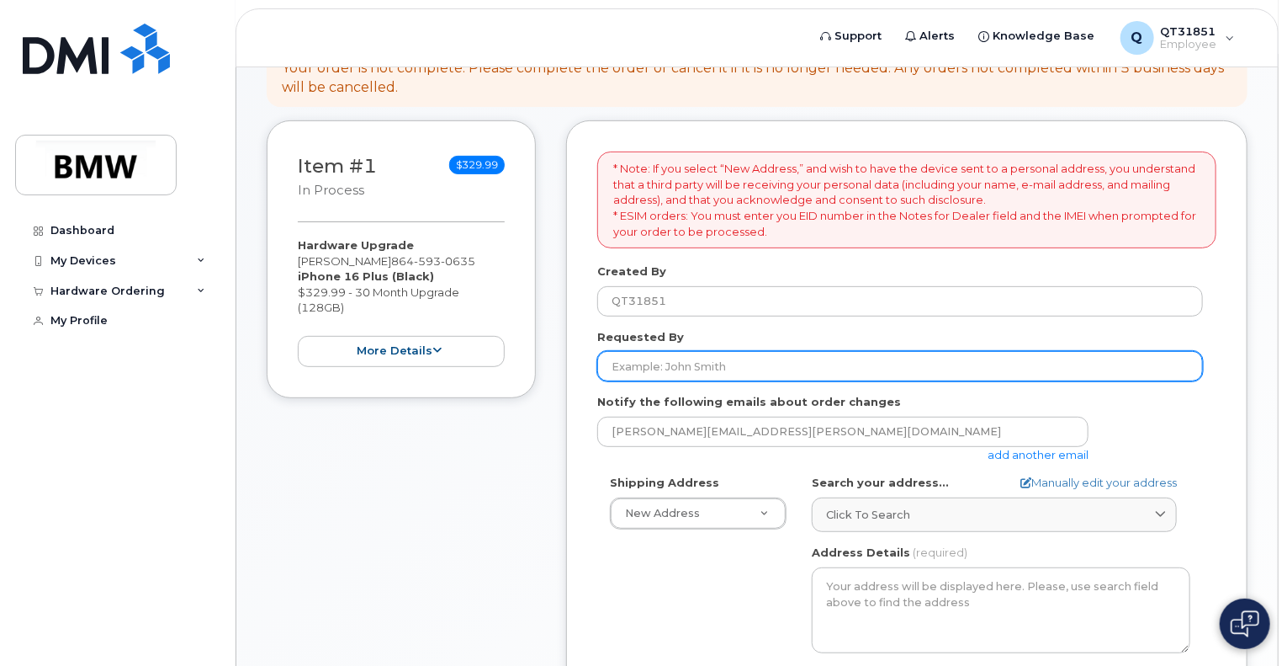
click at [719, 363] on input "Requested By" at bounding box center [900, 366] width 606 height 30
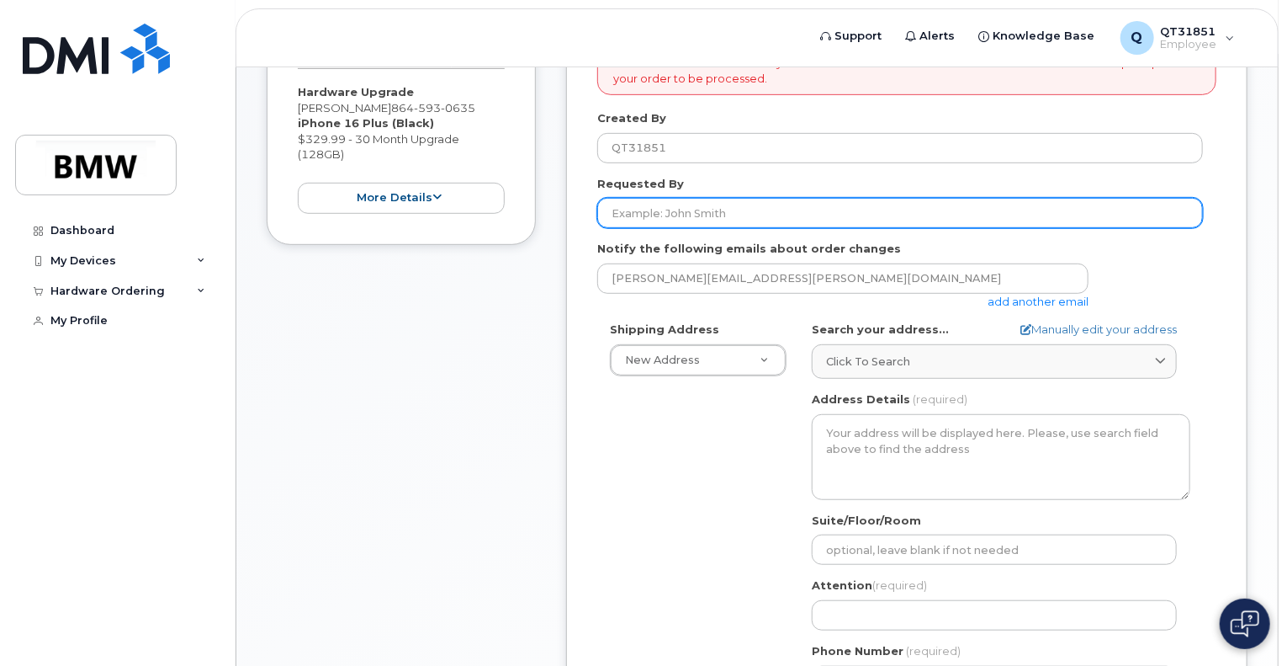
scroll to position [364, 0]
